Goal: Transaction & Acquisition: Purchase product/service

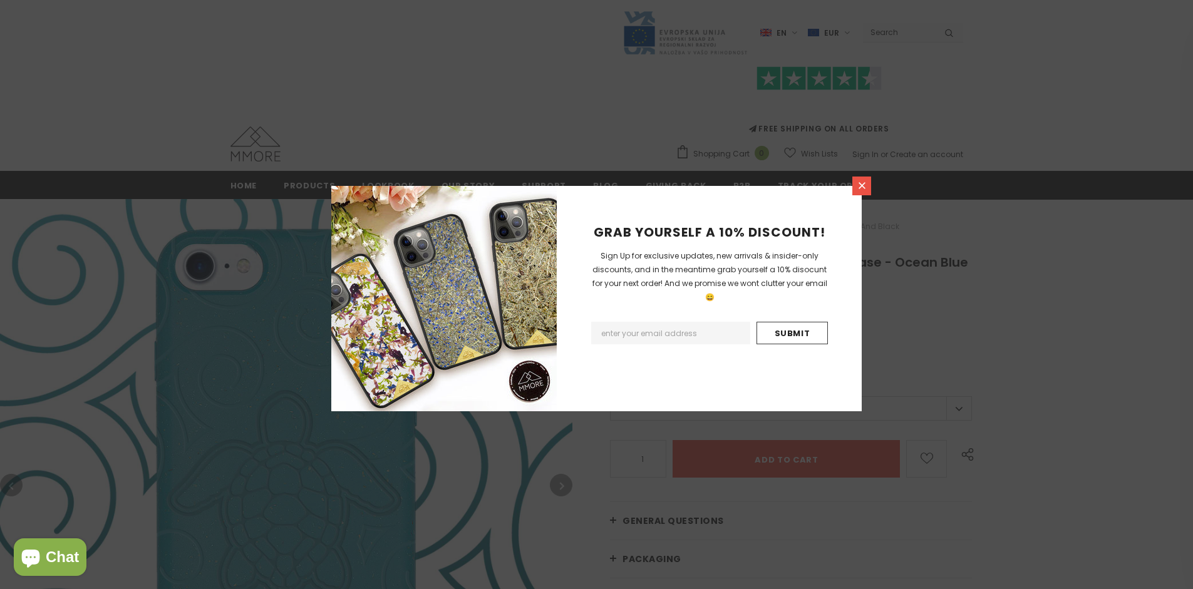
click at [861, 185] on icon at bounding box center [861, 185] width 7 height 7
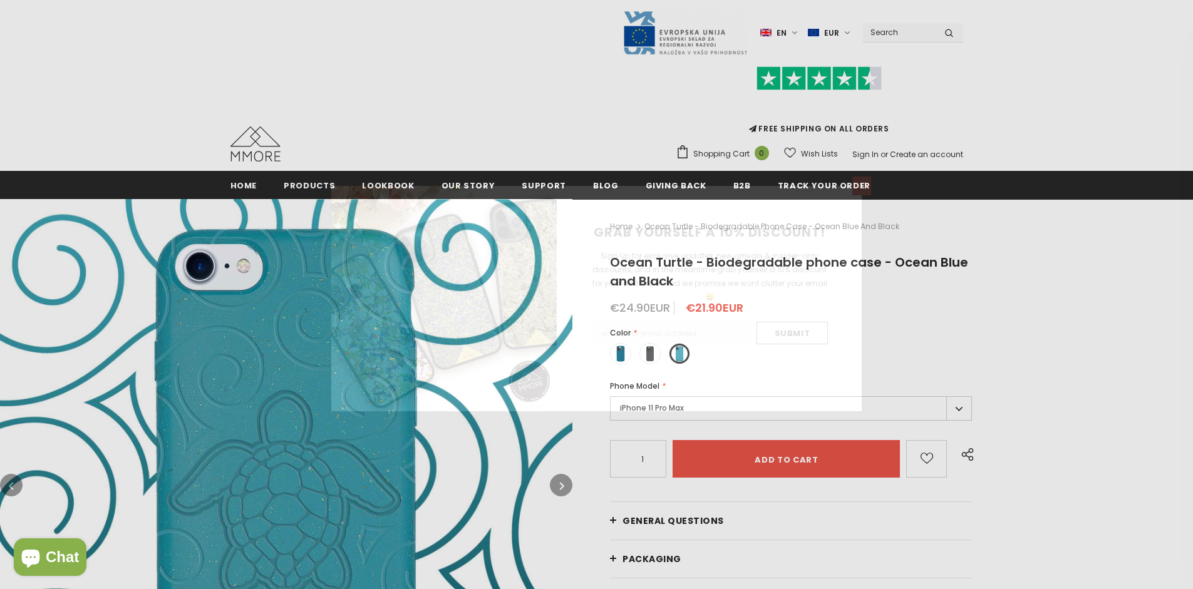
click at [861, 185] on icon at bounding box center [861, 185] width 7 height 7
